Goal: Information Seeking & Learning: Learn about a topic

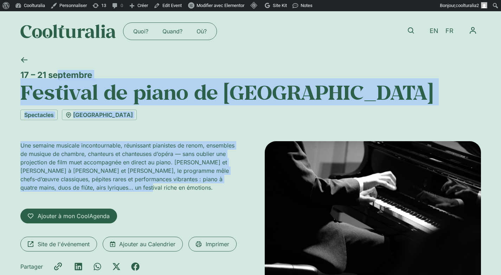
drag, startPoint x: 20, startPoint y: 71, endPoint x: 123, endPoint y: 187, distance: 155.0
click at [123, 187] on div "[DATE] – [DATE] Festival de piano de [GEOGRAPHIC_DATA] Spectacles [GEOGRAPHIC_D…" at bounding box center [250, 185] width 461 height 269
copy div "[DATE] – [DATE] Festival de piano de [GEOGRAPHIC_DATA] Spectacles Victoria Hall…"
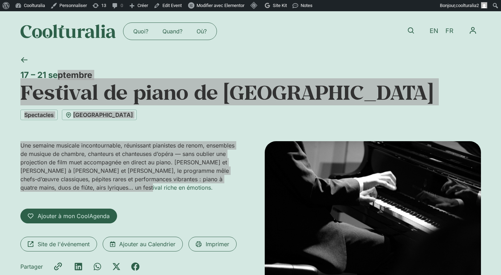
drag, startPoint x: 322, startPoint y: 190, endPoint x: 297, endPoint y: 142, distance: 53.5
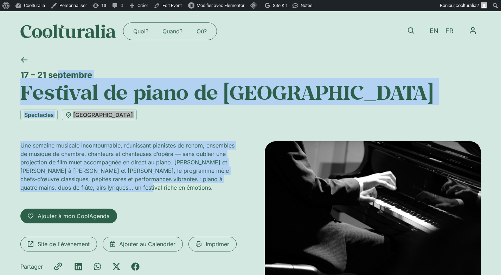
click at [170, 117] on div "Spectacles [GEOGRAPHIC_DATA]" at bounding box center [250, 115] width 461 height 11
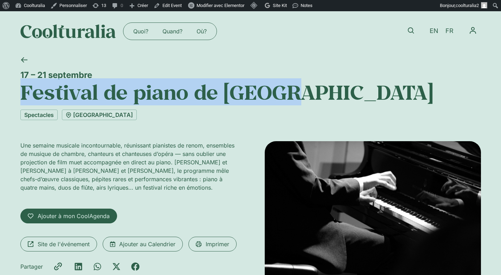
drag, startPoint x: 299, startPoint y: 97, endPoint x: 12, endPoint y: 91, distance: 286.7
click at [12, 91] on div "[DATE] – [DATE] Festival de piano de [GEOGRAPHIC_DATA] Spectacles [GEOGRAPHIC_D…" at bounding box center [250, 185] width 501 height 269
copy h1 "Festival de piano de [GEOGRAPHIC_DATA]"
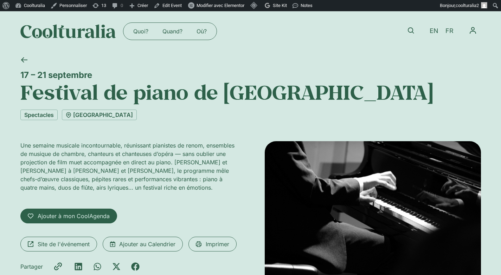
click at [106, 74] on div "17 – 21 septembre" at bounding box center [250, 75] width 461 height 10
drag, startPoint x: 108, startPoint y: 74, endPoint x: 49, endPoint y: 74, distance: 59.4
click at [49, 74] on div "17 – 21 septembre" at bounding box center [250, 75] width 461 height 10
click at [433, 31] on span "EN" at bounding box center [434, 30] width 9 height 7
